Goal: Complete application form

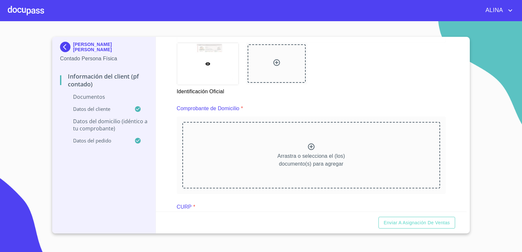
scroll to position [294, 0]
click at [309, 148] on icon at bounding box center [312, 147] width 8 height 8
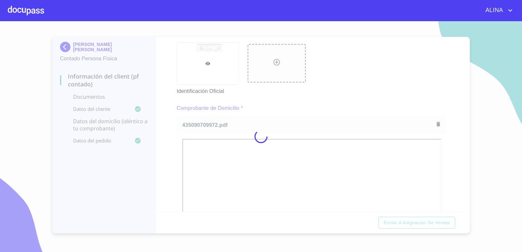
click at [339, 80] on div at bounding box center [261, 136] width 522 height 231
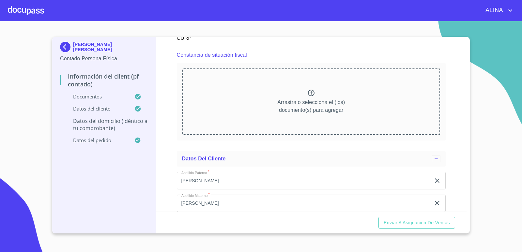
scroll to position [881, 0]
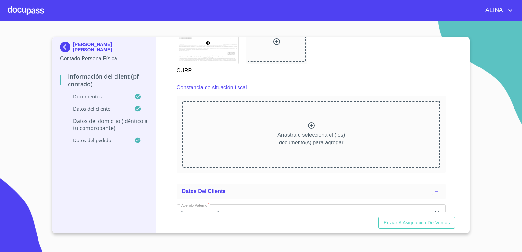
click at [508, 106] on section "[PERSON_NAME] [PERSON_NAME] Contado Persona Física Información del Client (PF c…" at bounding box center [261, 136] width 522 height 231
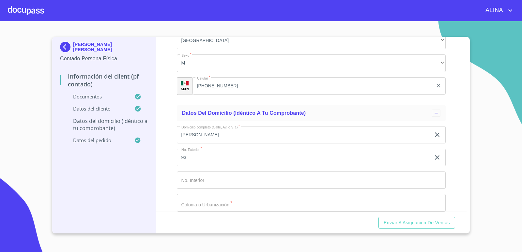
scroll to position [1314, 0]
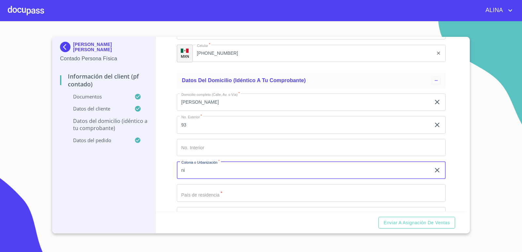
type input "n"
type input "[PERSON_NAME]"
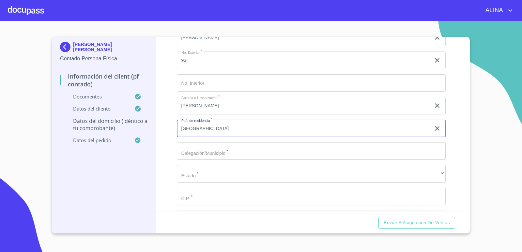
scroll to position [1380, 0]
type input "[GEOGRAPHIC_DATA]"
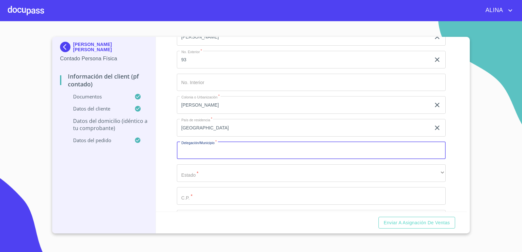
click at [218, 152] on input "Documento de identificación.   *" at bounding box center [311, 151] width 269 height 18
type input "SAN [PERSON_NAME]"
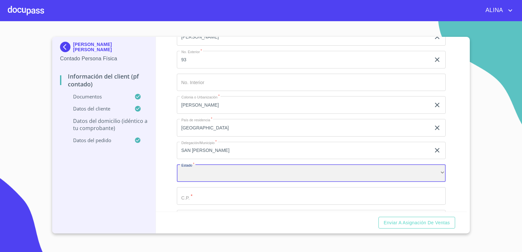
click at [216, 173] on div "​" at bounding box center [311, 174] width 269 height 18
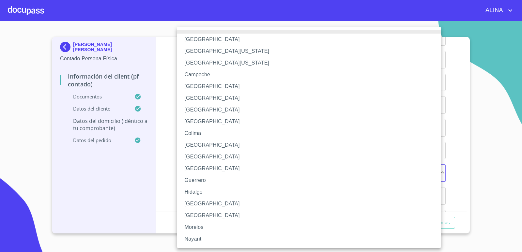
click at [197, 201] on li "[GEOGRAPHIC_DATA]" at bounding box center [311, 204] width 269 height 12
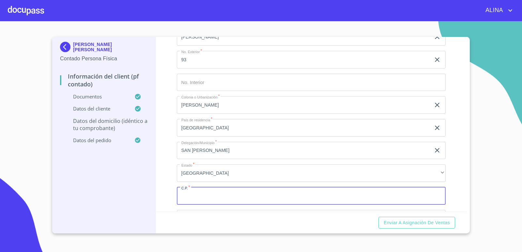
click at [200, 194] on input "Documento de identificación.   *" at bounding box center [311, 196] width 269 height 18
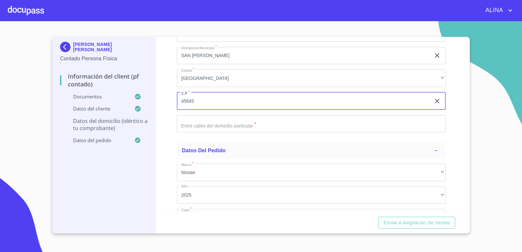
scroll to position [1477, 0]
type input "45645"
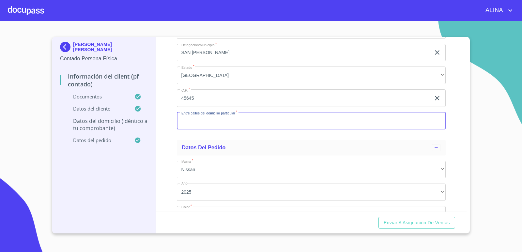
click at [235, 121] on input "Documento de identificación.   *" at bounding box center [311, 121] width 269 height 18
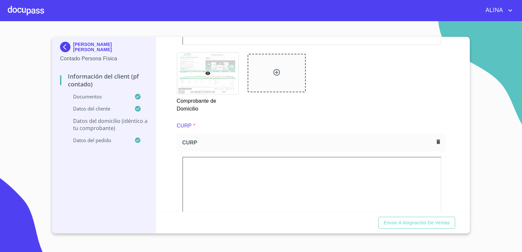
scroll to position [653, 0]
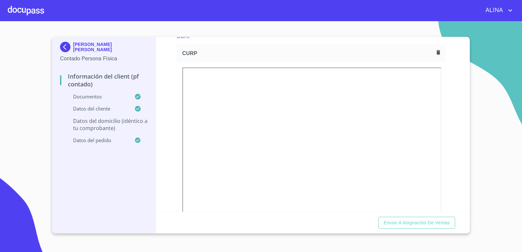
type input "[PERSON_NAME] Y [PERSON_NAME] [PERSON_NAME]"
